Goal: Check status: Check status

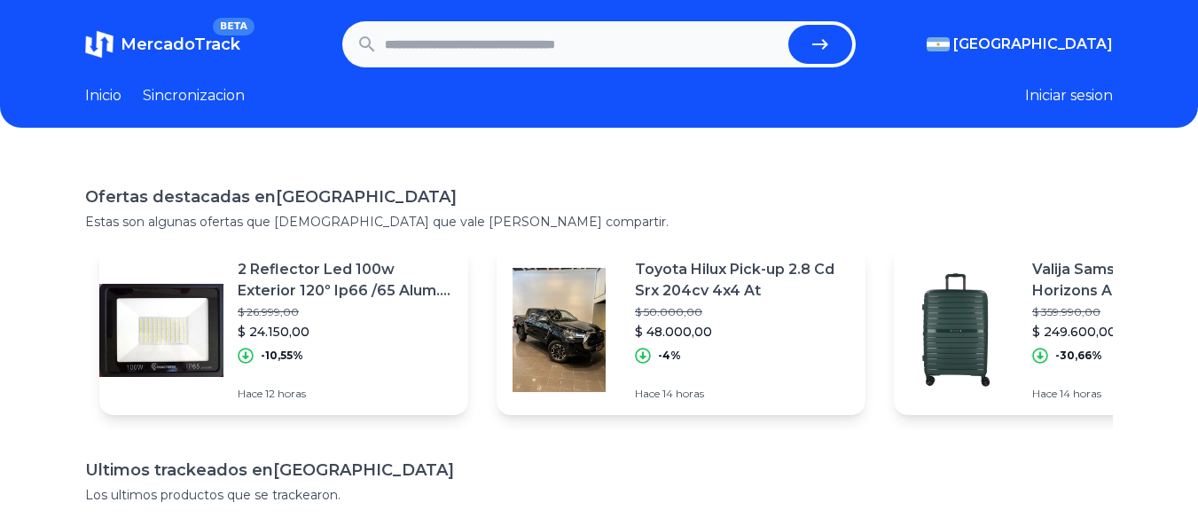
click at [632, 54] on input "text" at bounding box center [583, 44] width 397 height 39
click at [572, 51] on input "text" at bounding box center [583, 44] width 397 height 39
click at [562, 53] on input "text" at bounding box center [583, 44] width 397 height 39
type input "**********"
click at [788, 25] on button "submit" at bounding box center [820, 44] width 64 height 39
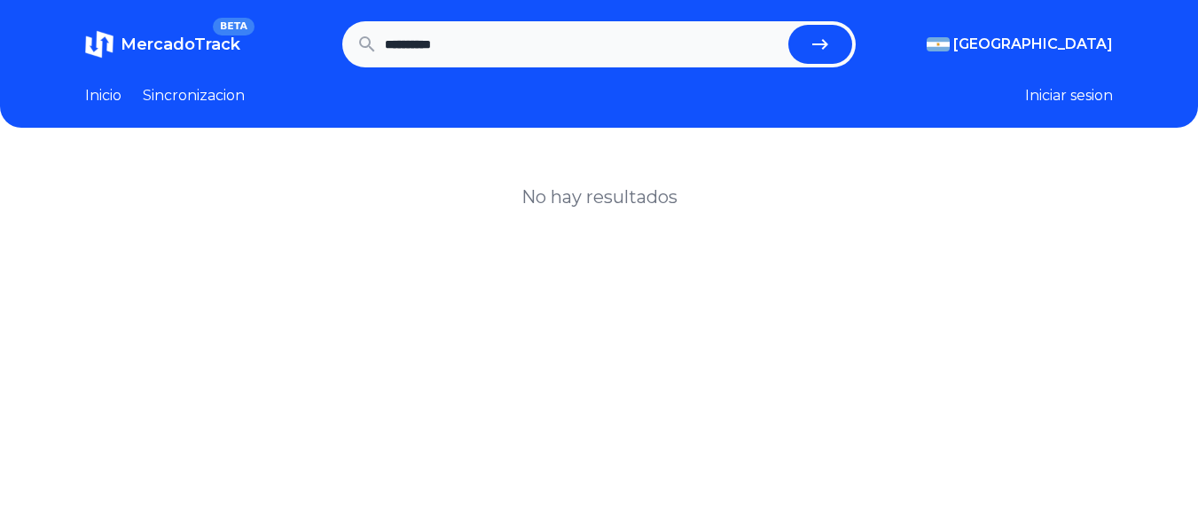
scroll to position [1, 0]
drag, startPoint x: 497, startPoint y: 48, endPoint x: 344, endPoint y: 74, distance: 154.8
click at [345, 74] on header "**********" at bounding box center [599, 64] width 1198 height 128
click at [539, 51] on input "text" at bounding box center [587, 44] width 404 height 39
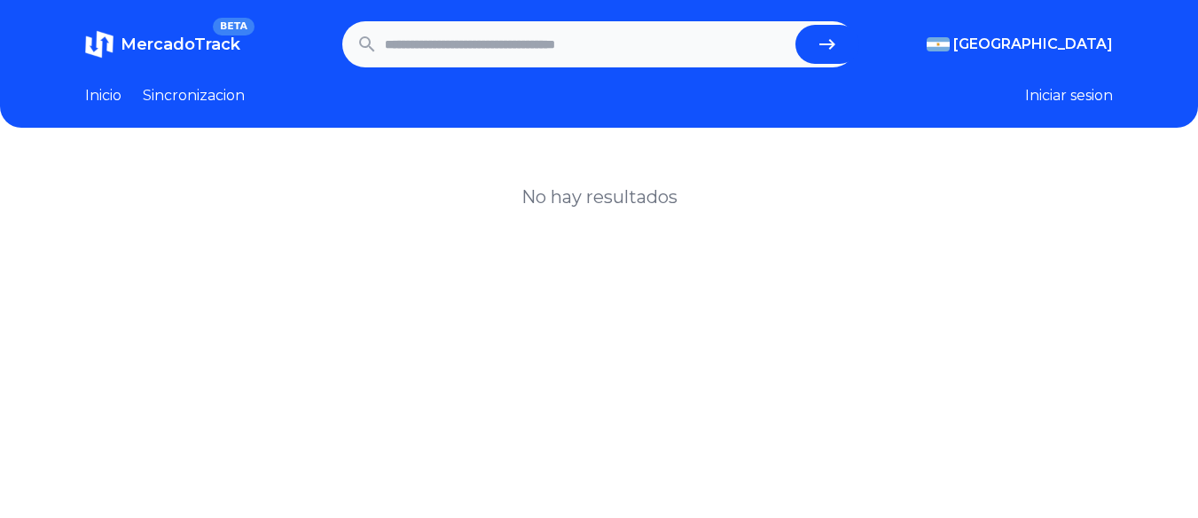
click at [795, 25] on button "submit" at bounding box center [827, 44] width 64 height 39
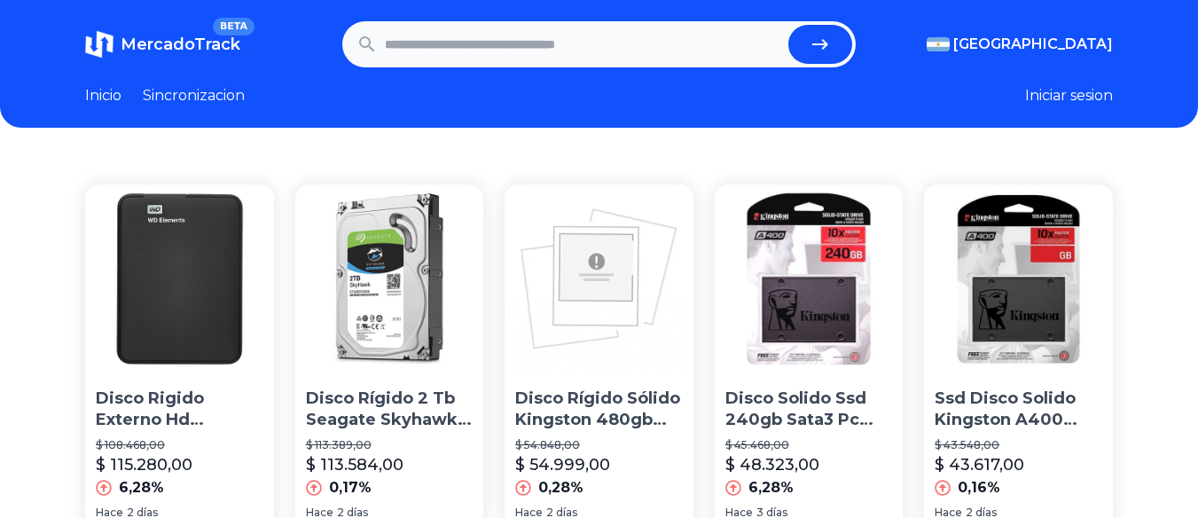
click at [98, 98] on link "Inicio" at bounding box center [103, 95] width 36 height 21
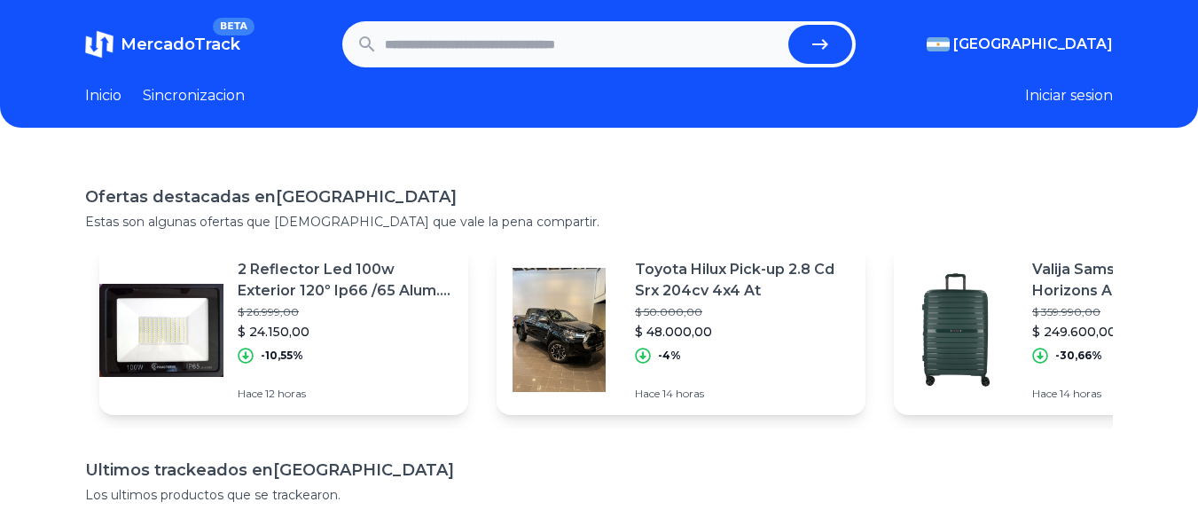
click at [556, 41] on input "text" at bounding box center [583, 44] width 397 height 39
drag, startPoint x: 1032, startPoint y: 160, endPoint x: 976, endPoint y: 159, distance: 56.8
click at [1032, 160] on div "Ofertas destacadas en Argentina Estas son algunas ofertas que creemos que vale …" at bounding box center [599, 443] width 1198 height 575
click at [569, 39] on input "text" at bounding box center [583, 44] width 397 height 39
paste input "**********"
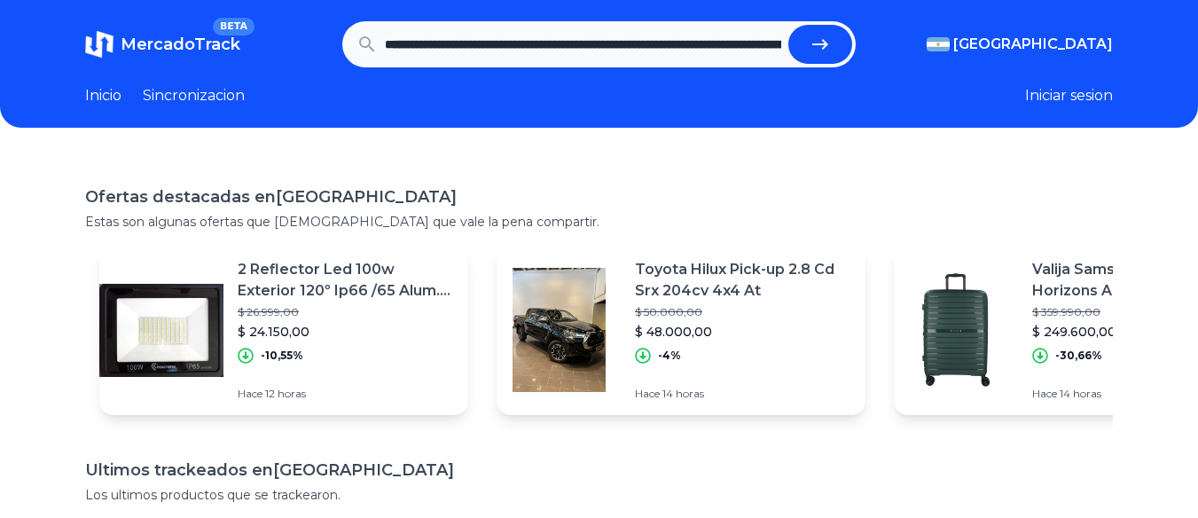
scroll to position [0, 1641]
click at [795, 25] on button "submit" at bounding box center [827, 44] width 64 height 39
type input "**********"
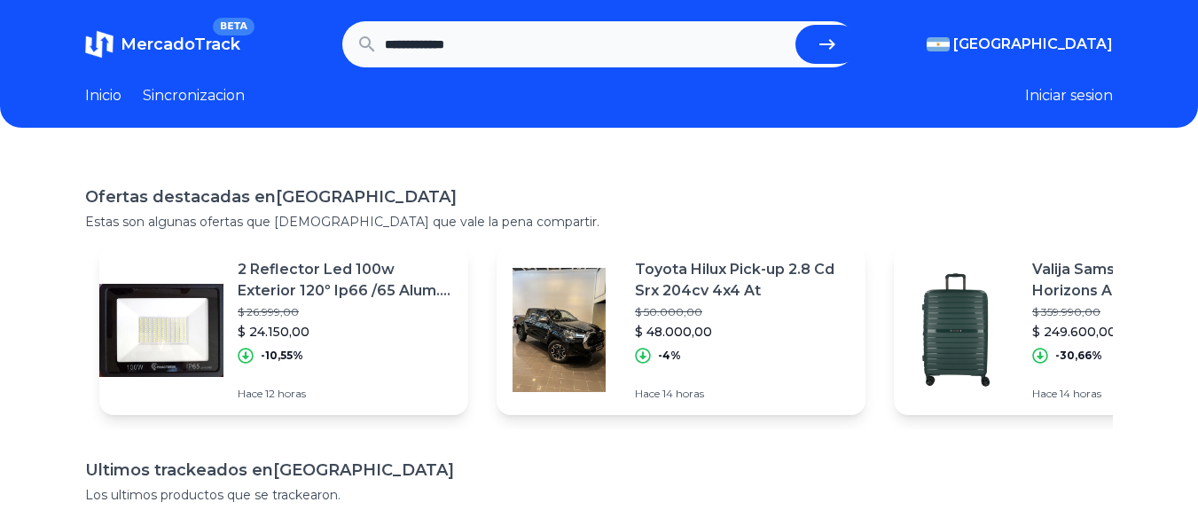
scroll to position [0, 0]
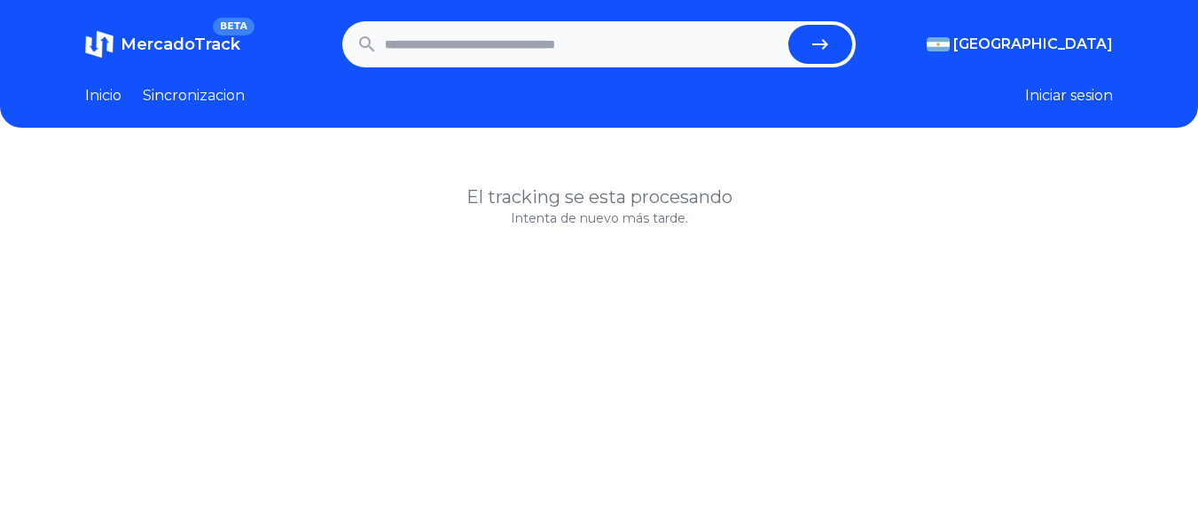
click at [569, 43] on input "text" at bounding box center [583, 44] width 397 height 39
